Goal: Task Accomplishment & Management: Manage account settings

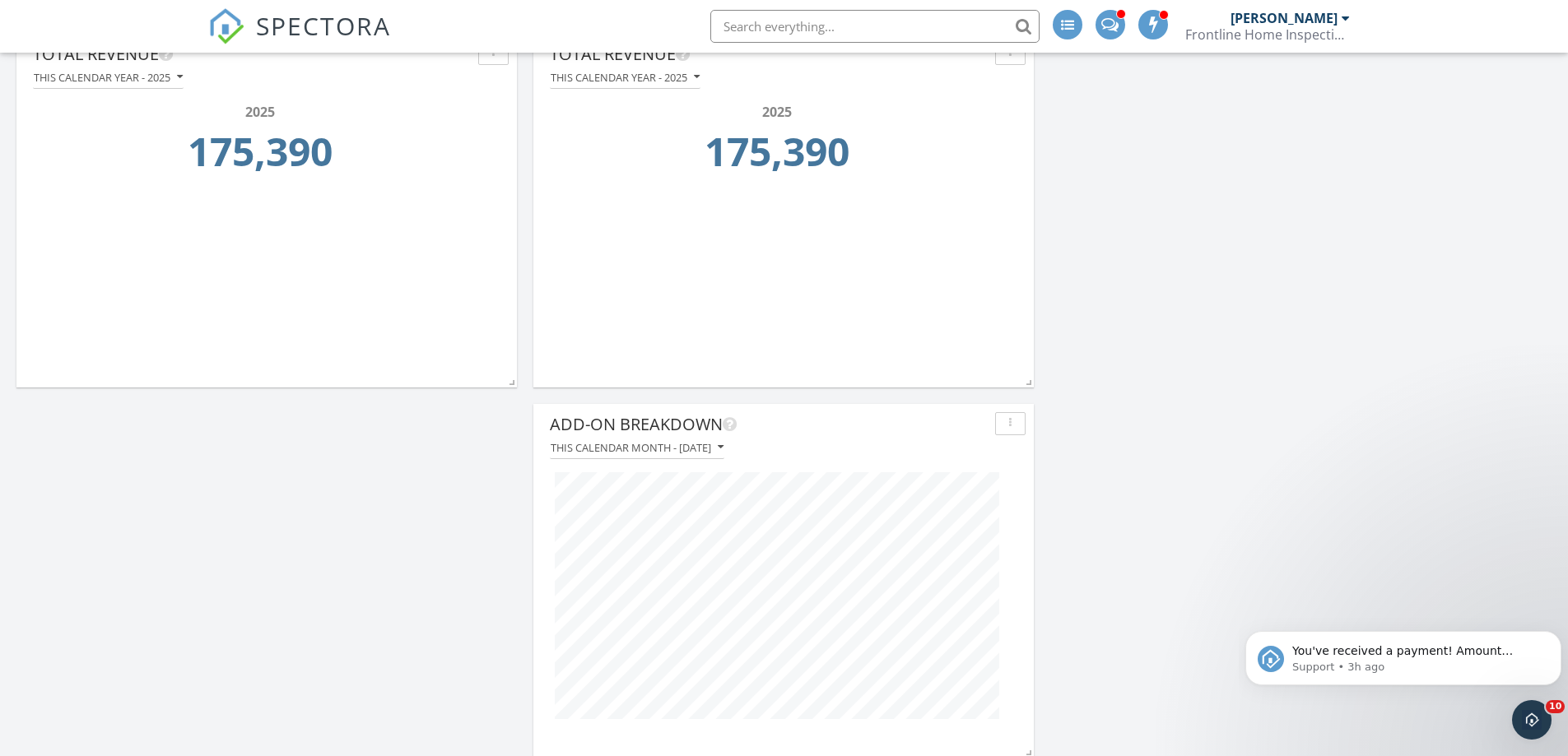
scroll to position [956, 0]
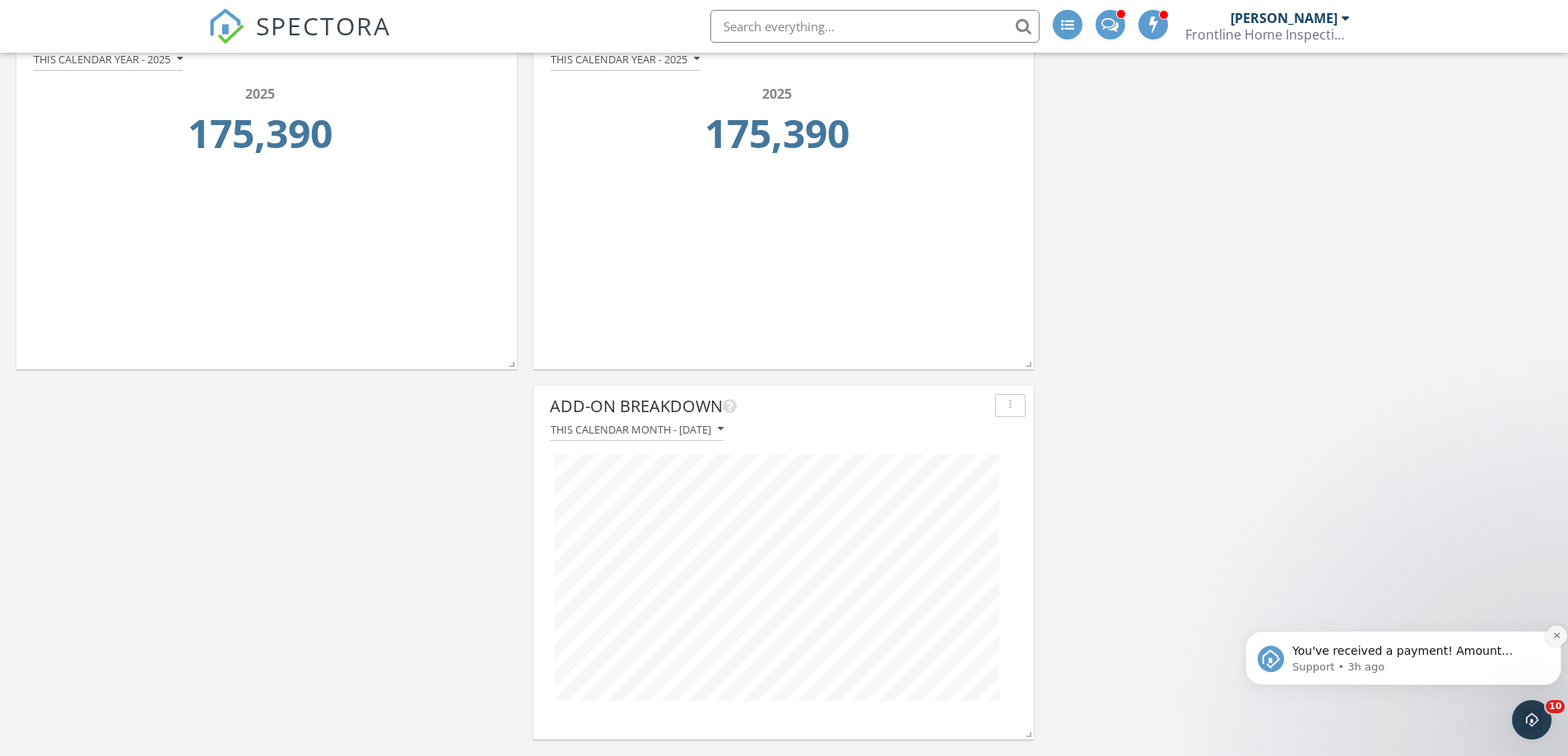
click at [1552, 634] on icon "Dismiss notification" at bounding box center [1556, 635] width 9 height 9
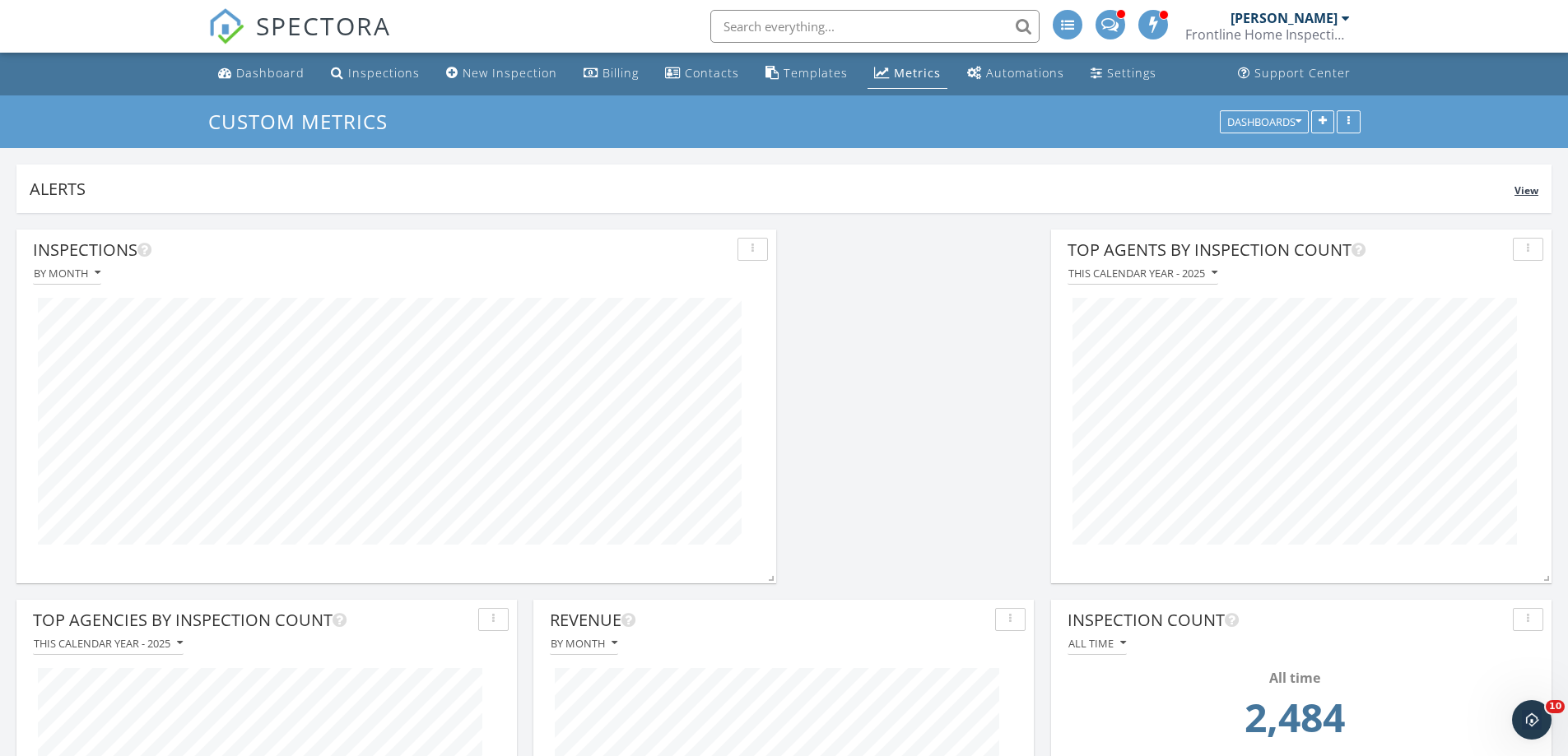
scroll to position [0, 0]
click at [389, 81] on link "Inspections" at bounding box center [375, 74] width 102 height 30
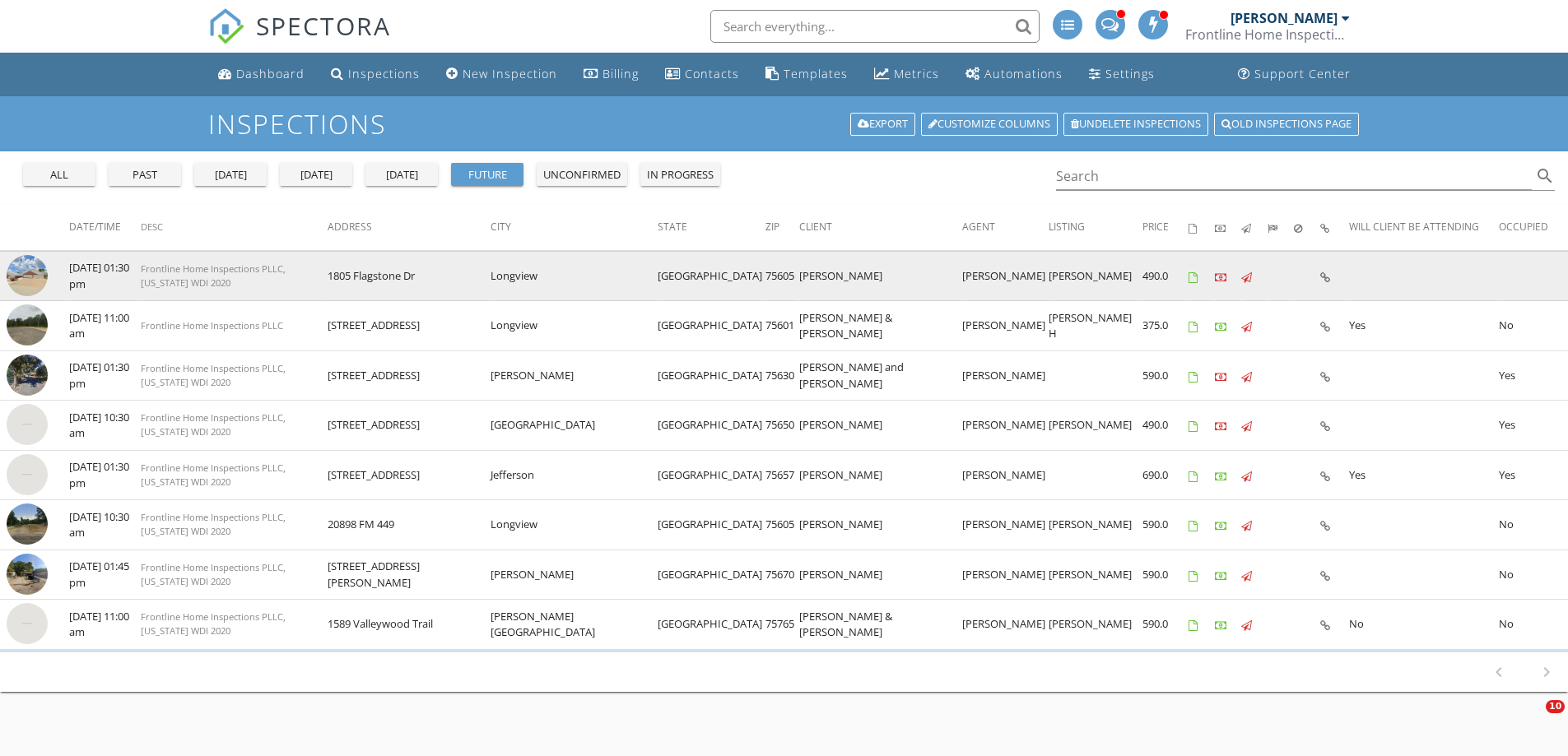
click at [16, 272] on img at bounding box center [27, 275] width 41 height 41
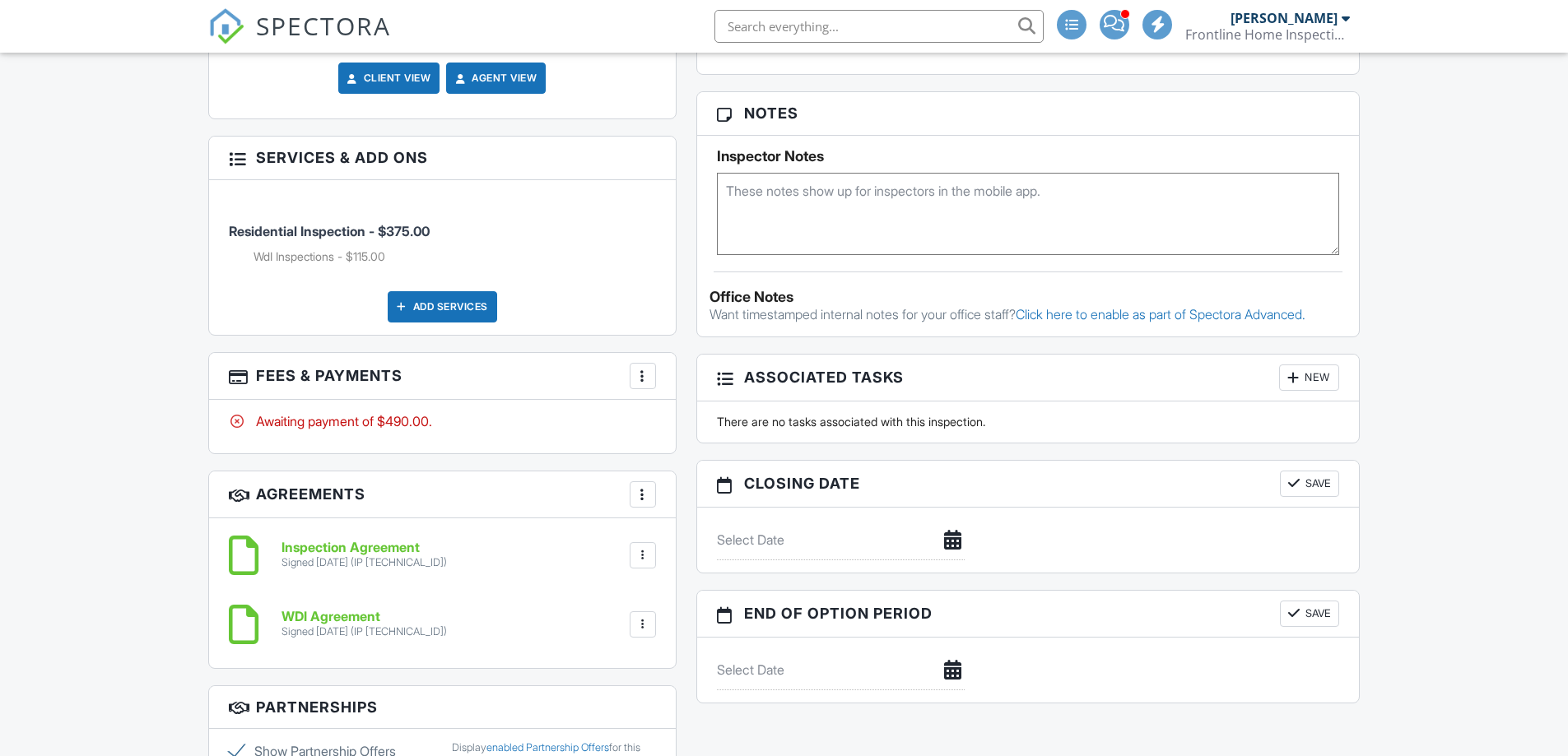
paste textarea "Code 1963"
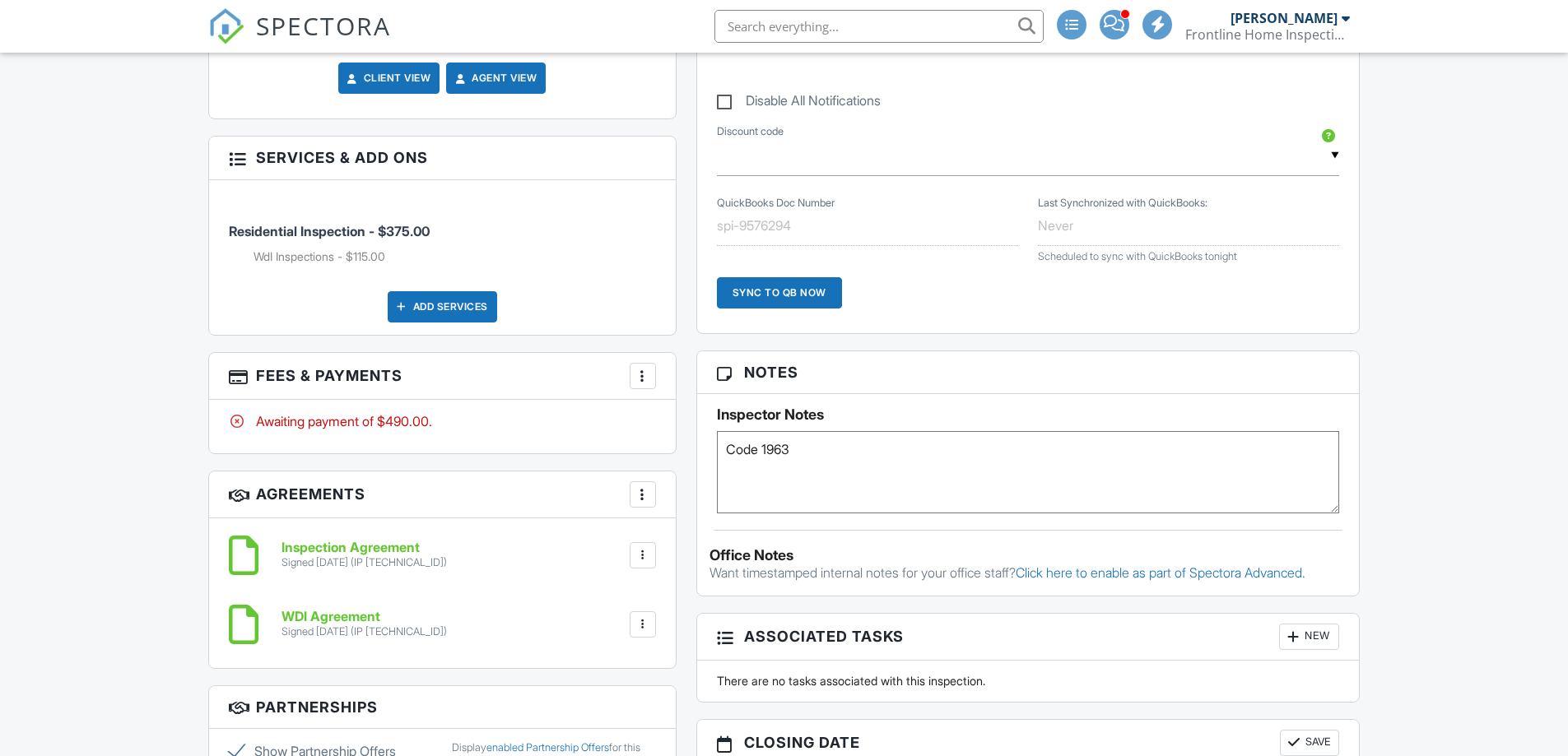
scroll to position [1375, 0]
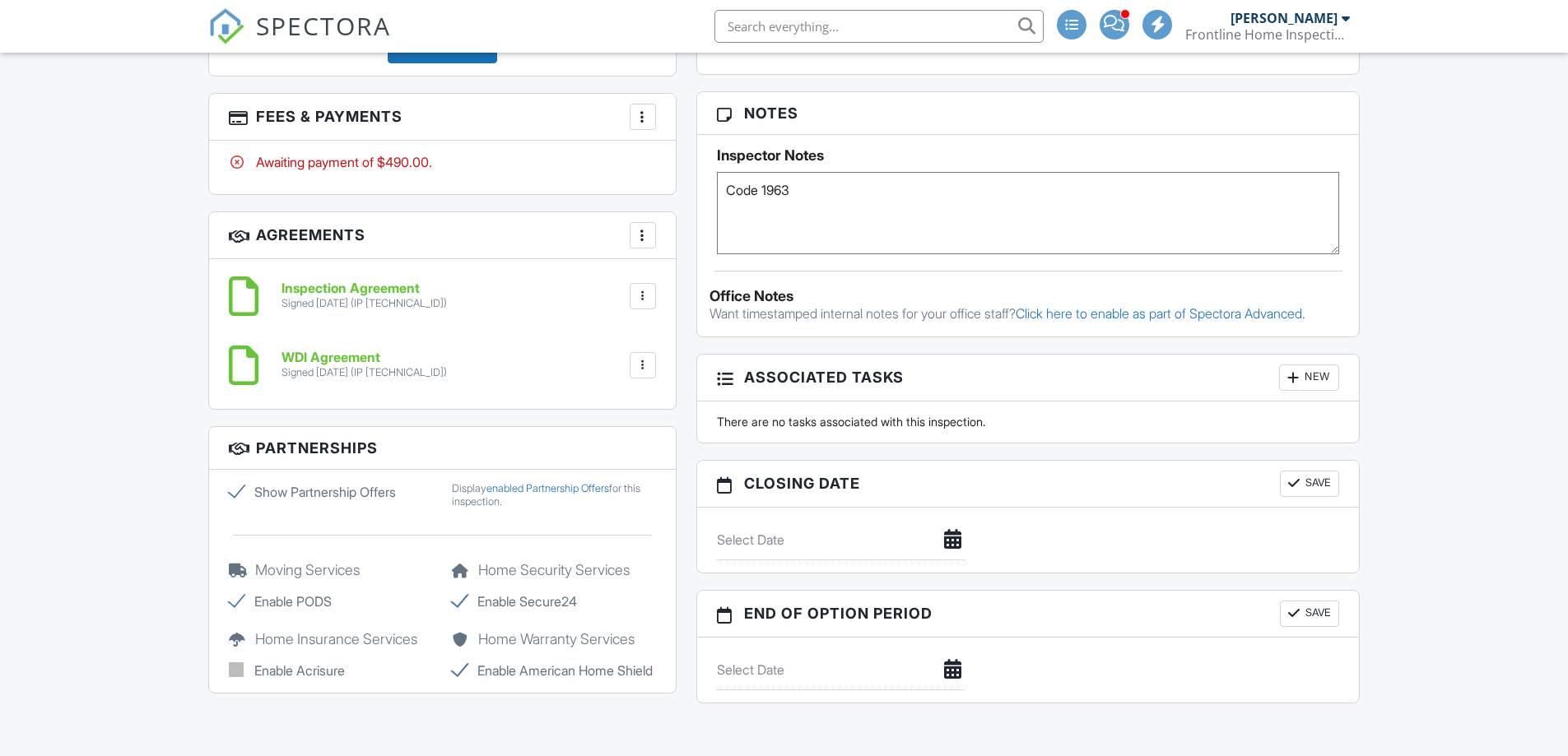
type textarea "Code 1963"
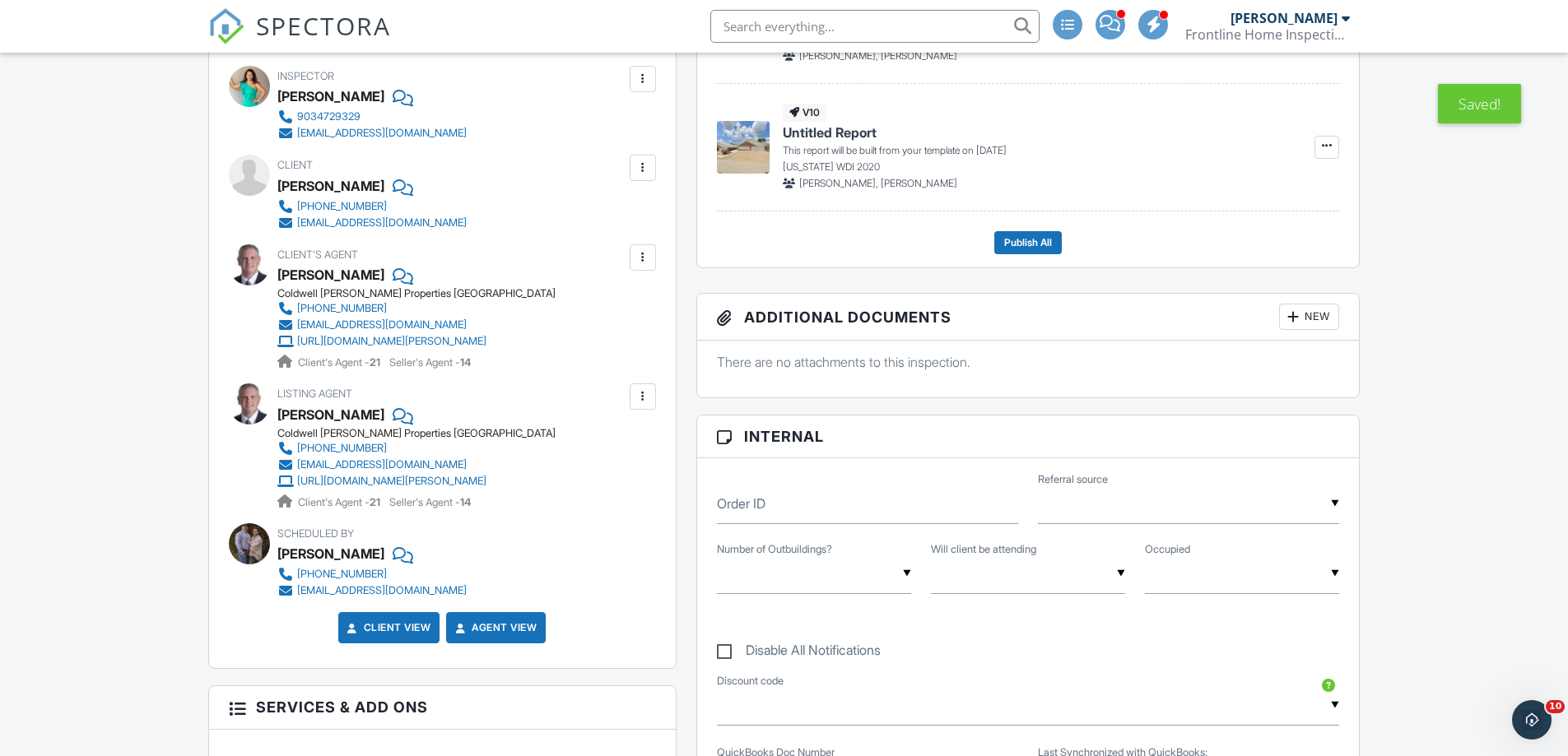
scroll to position [470, 0]
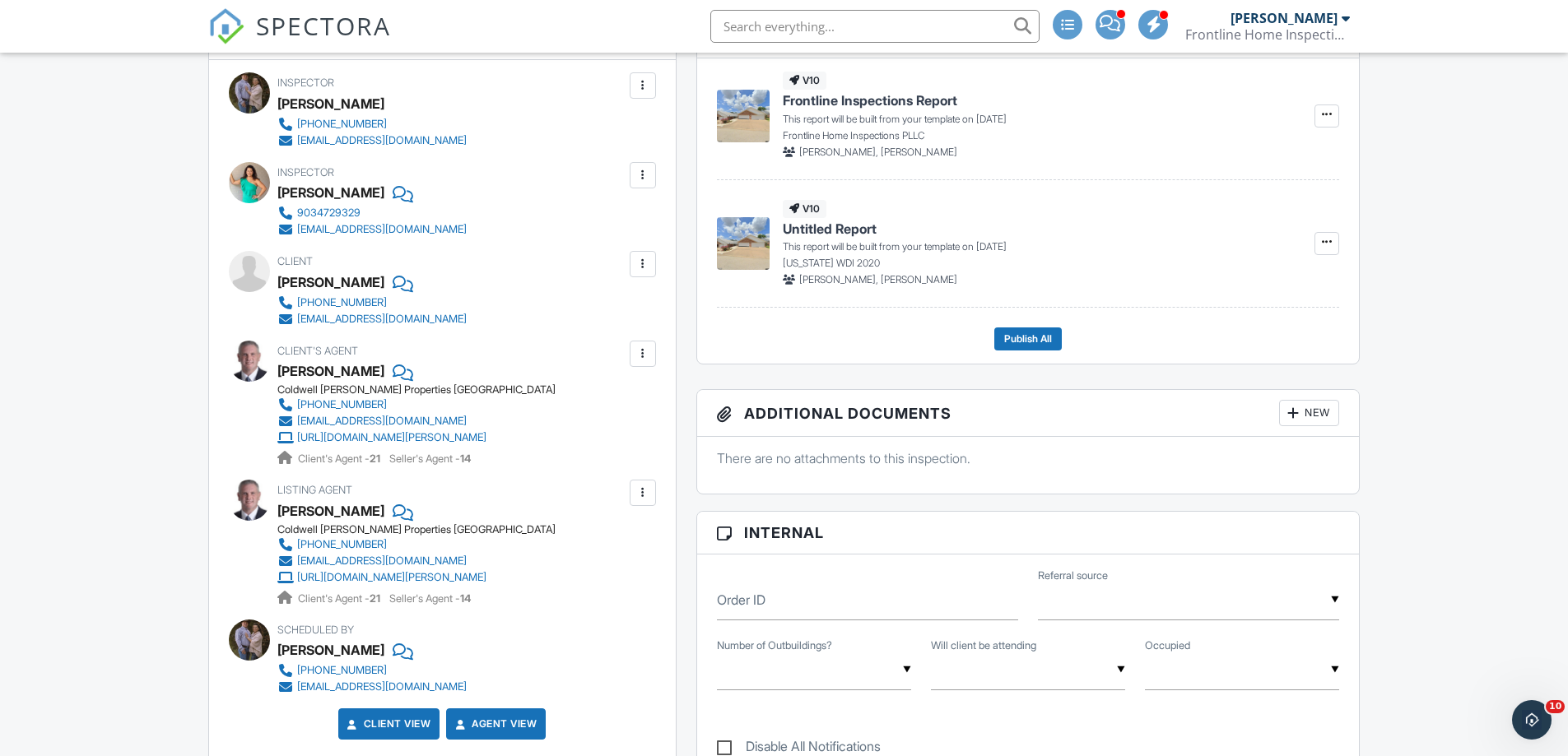
click at [393, 281] on div at bounding box center [400, 281] width 16 height 24
